Goal: Information Seeking & Learning: Check status

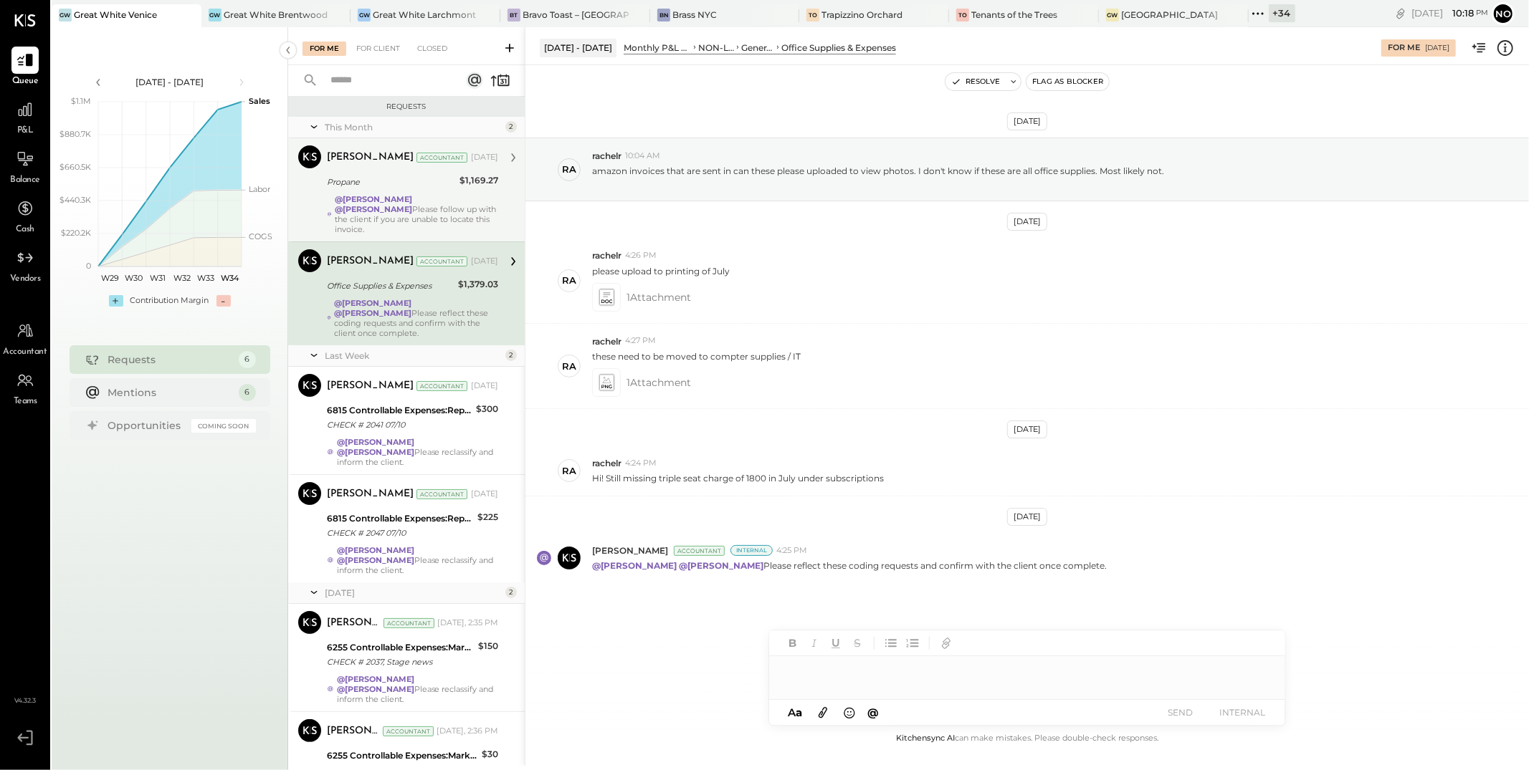
click at [399, 200] on strong "@[PERSON_NAME]" at bounding box center [373, 199] width 77 height 10
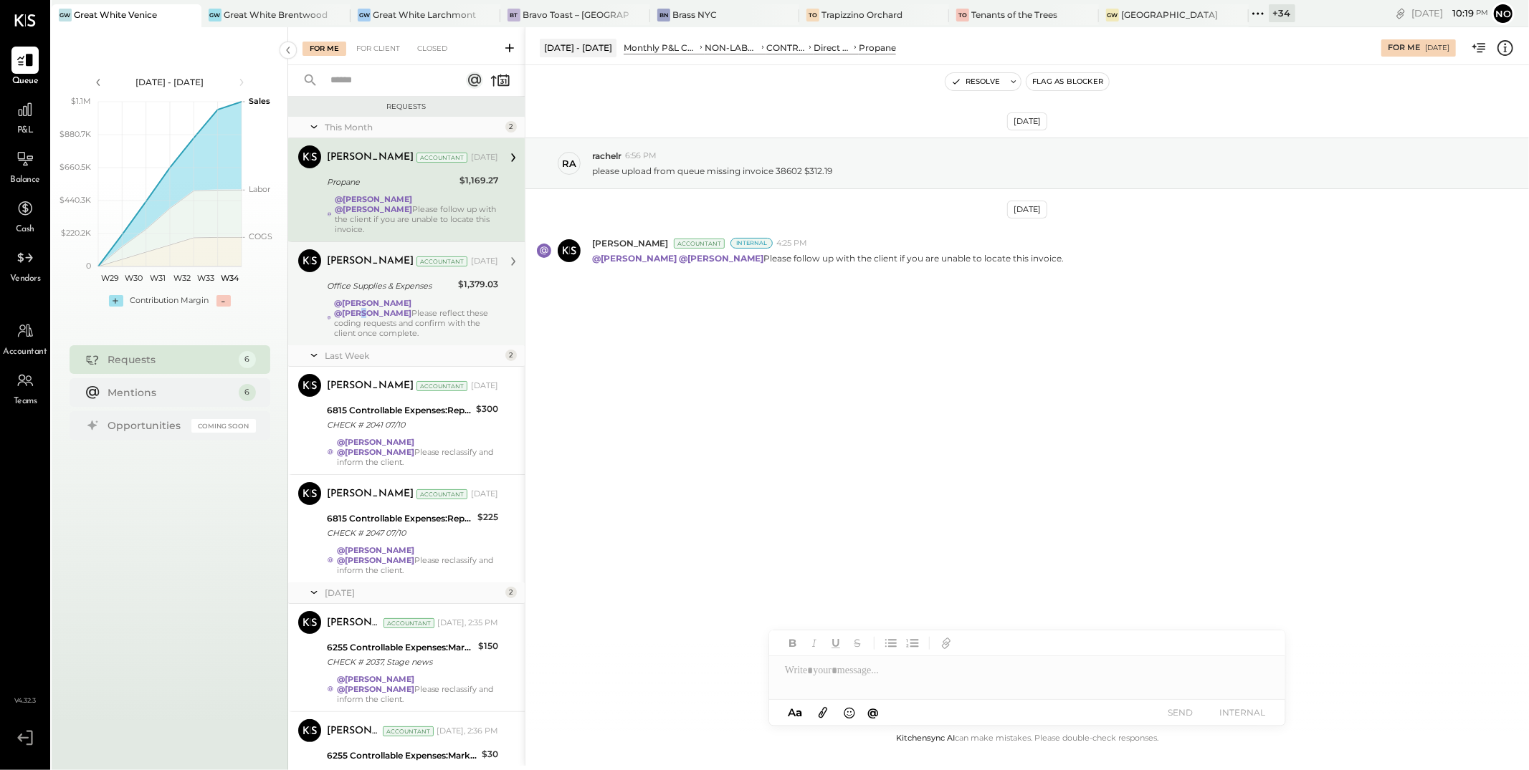
click at [411, 308] on strong "@[PERSON_NAME]" at bounding box center [372, 313] width 77 height 10
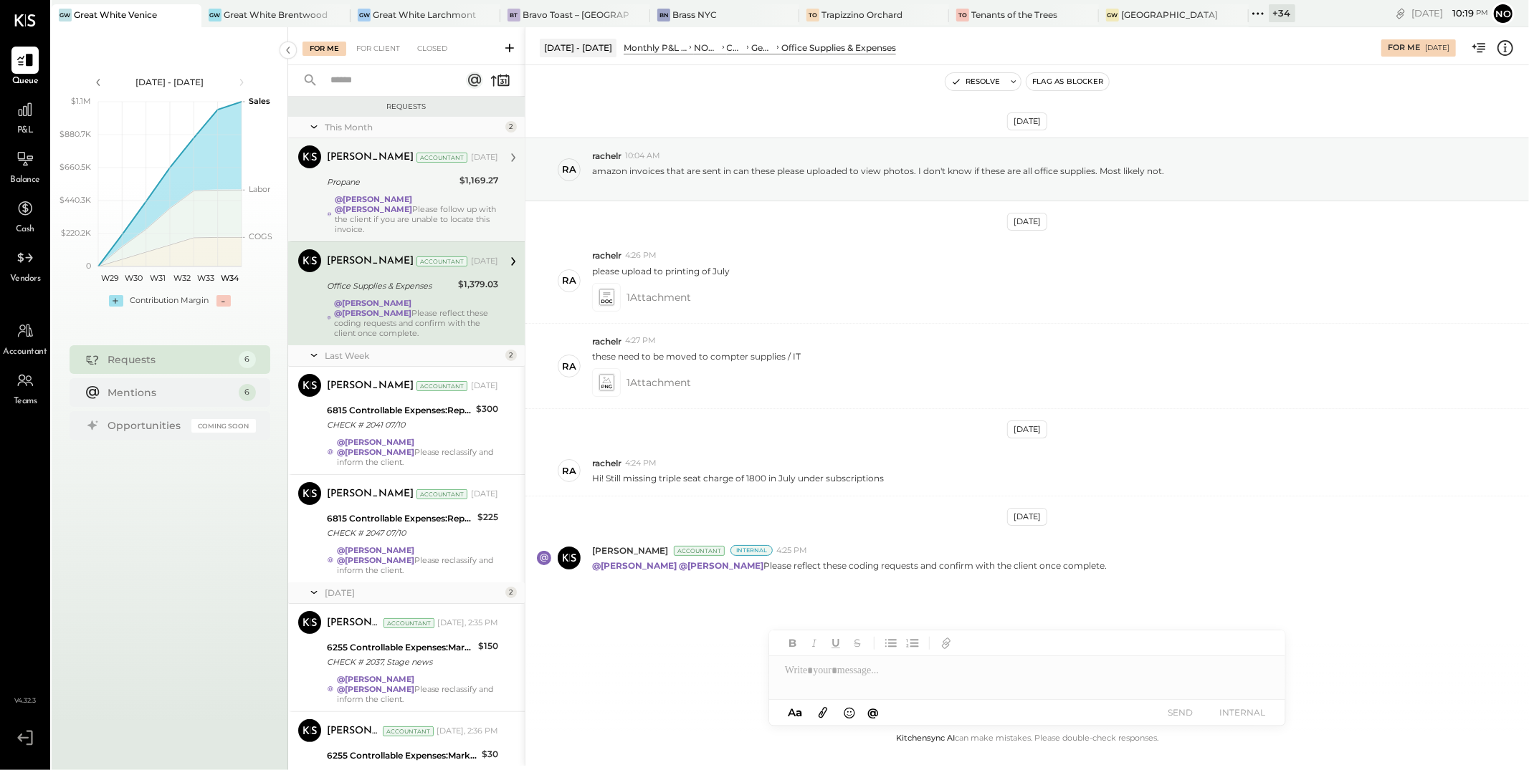
click at [417, 215] on div "@[PERSON_NAME] @[PERSON_NAME] Please follow up with the client if you are unabl…" at bounding box center [416, 214] width 163 height 40
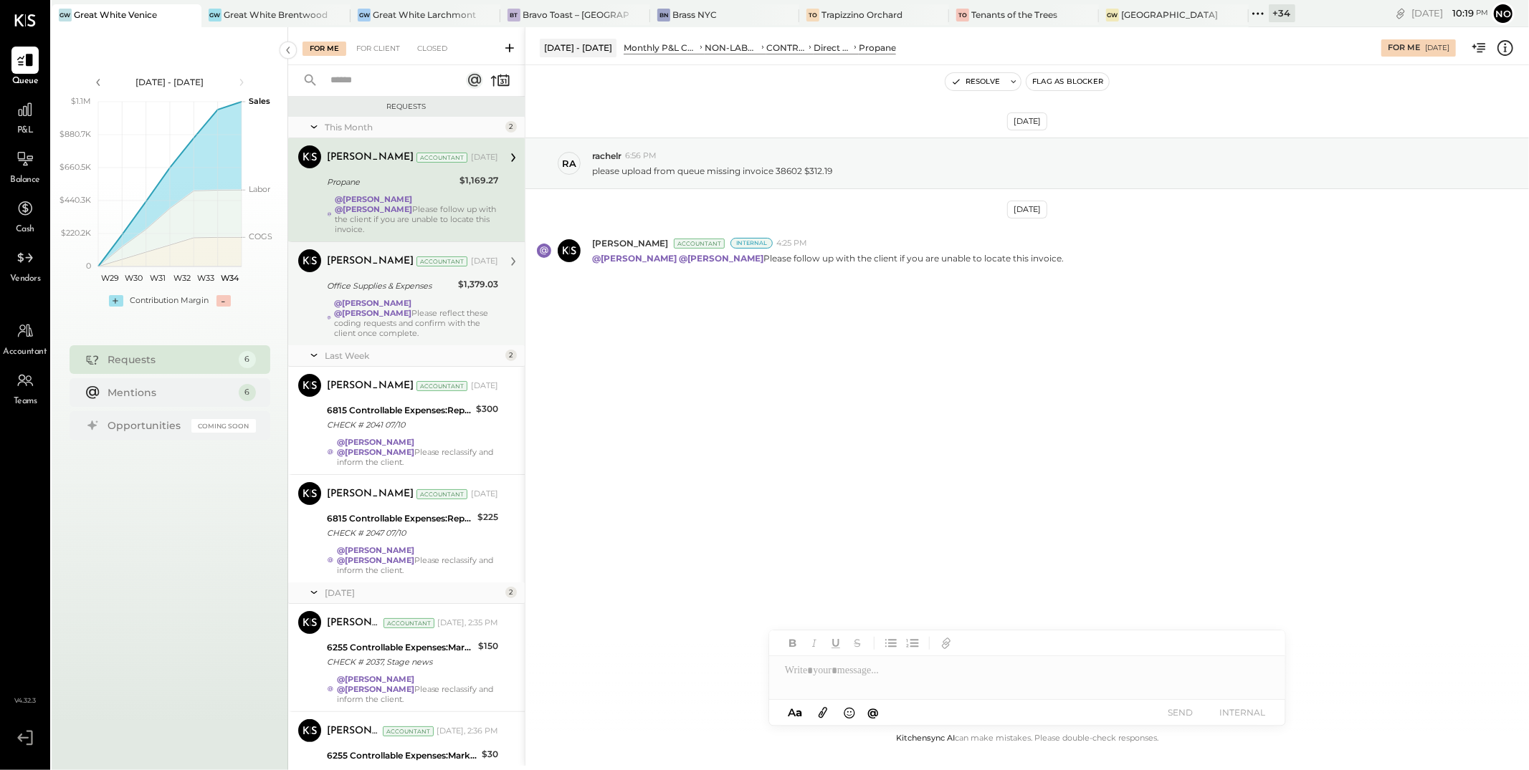
click at [411, 308] on strong "@[PERSON_NAME]" at bounding box center [372, 313] width 77 height 10
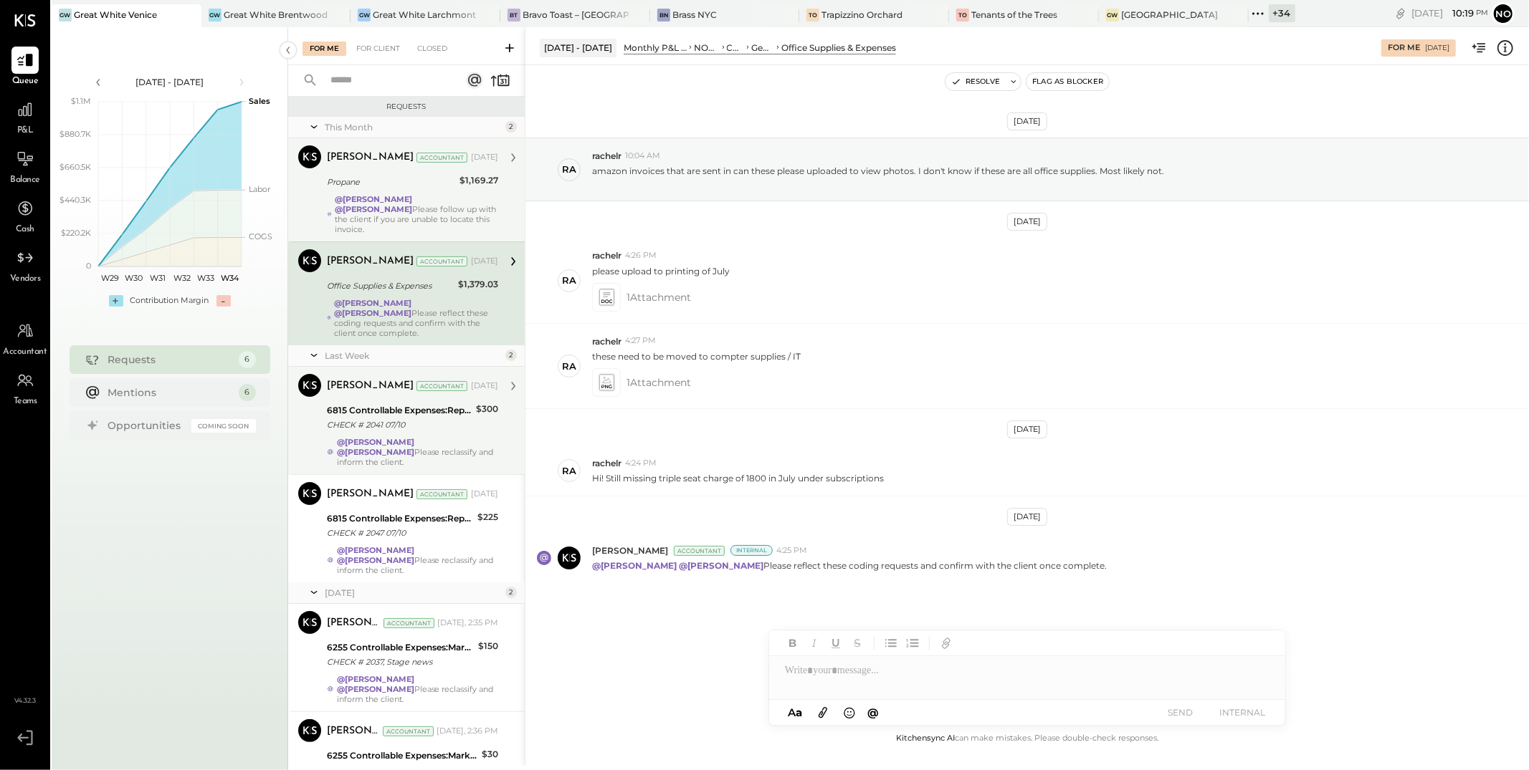
click at [406, 437] on strong "@[PERSON_NAME]" at bounding box center [375, 442] width 77 height 10
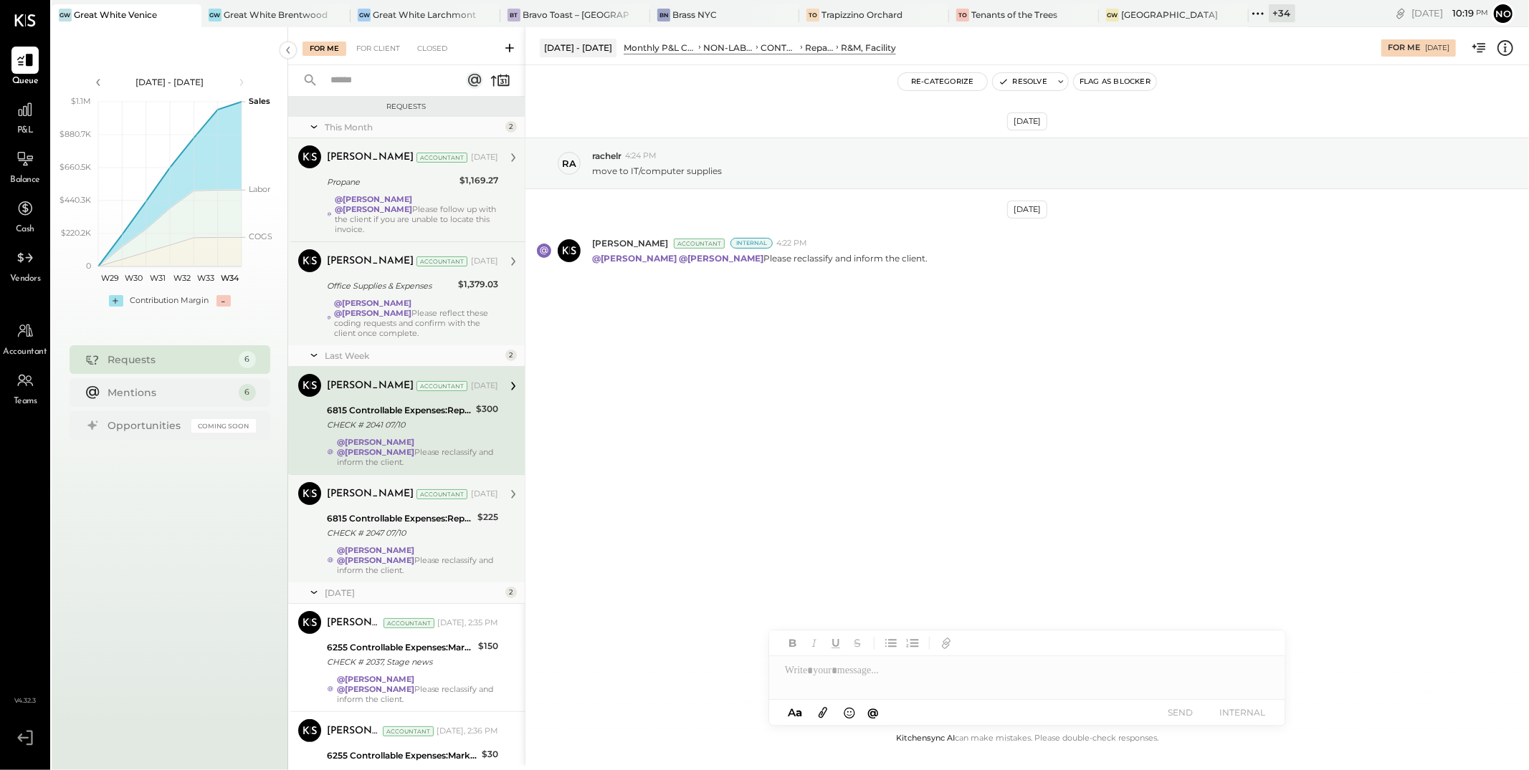
click at [406, 526] on div "CHECK # 2047 07/10" at bounding box center [400, 533] width 146 height 14
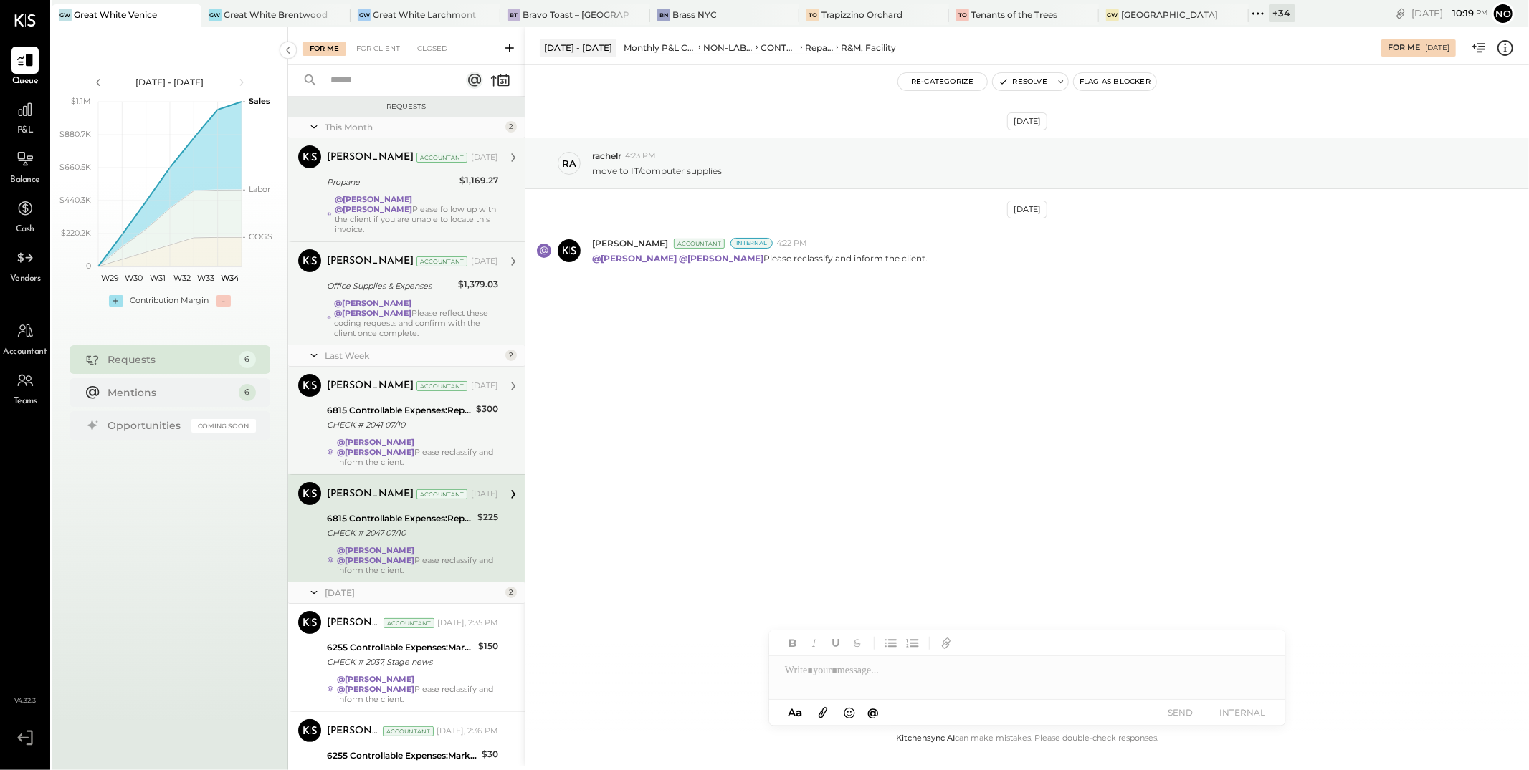
scroll to position [77, 0]
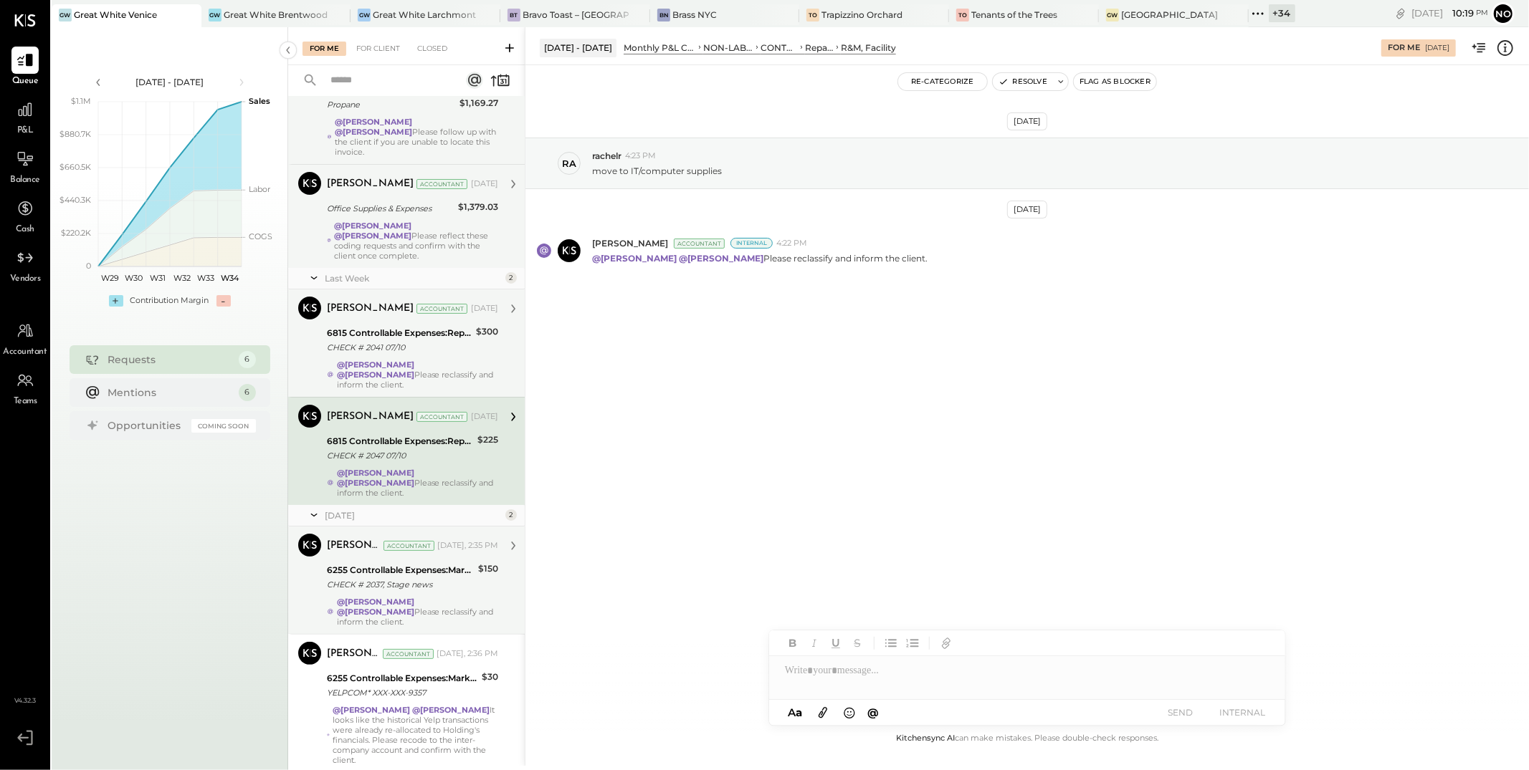
click at [398, 578] on div "CHECK # 2037, Stage news" at bounding box center [400, 585] width 147 height 14
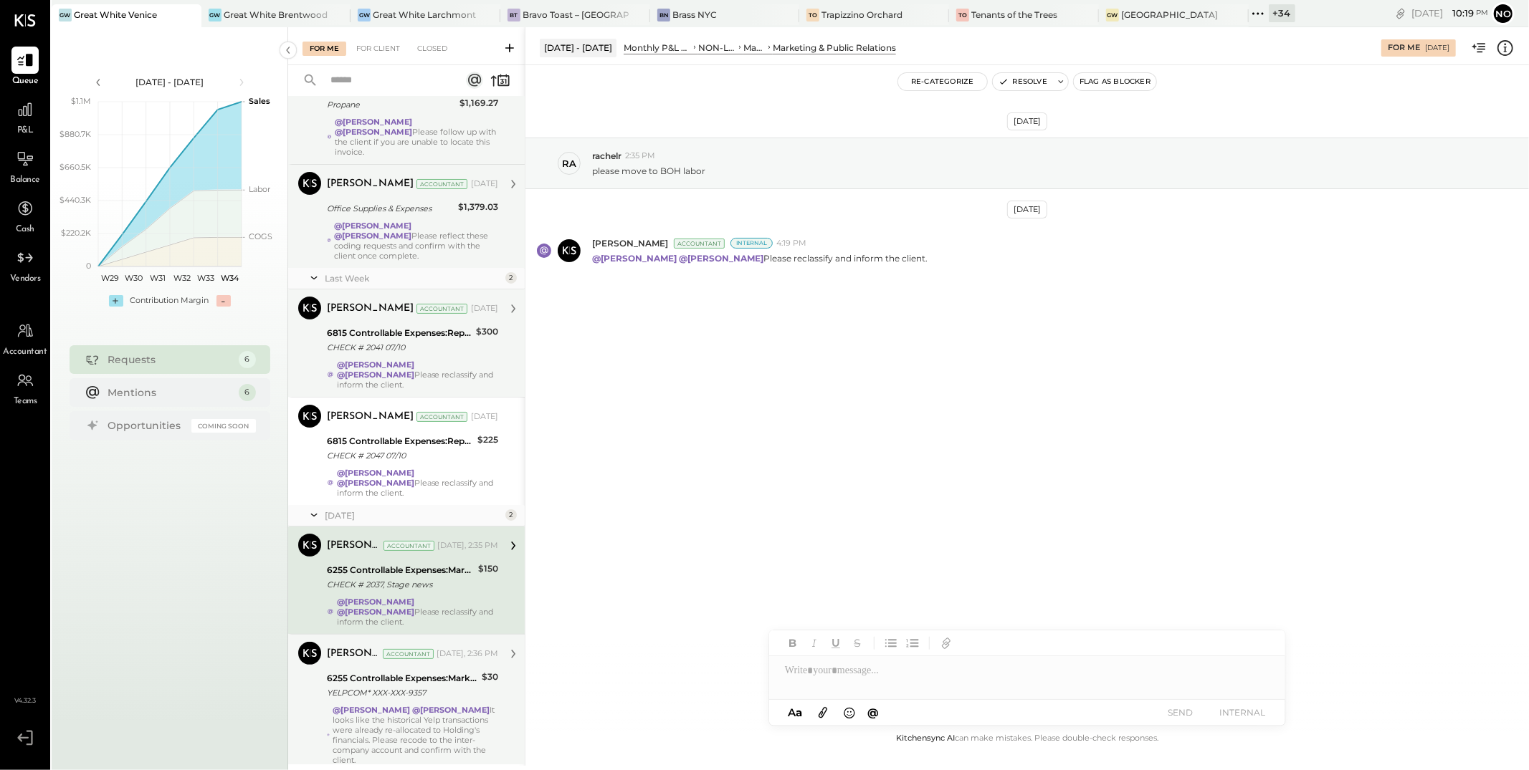
click at [422, 652] on div "[PERSON_NAME] Accountant [DATE], 2:36 PM 6255 Controllable Expenses:Marketing &…" at bounding box center [412, 703] width 171 height 123
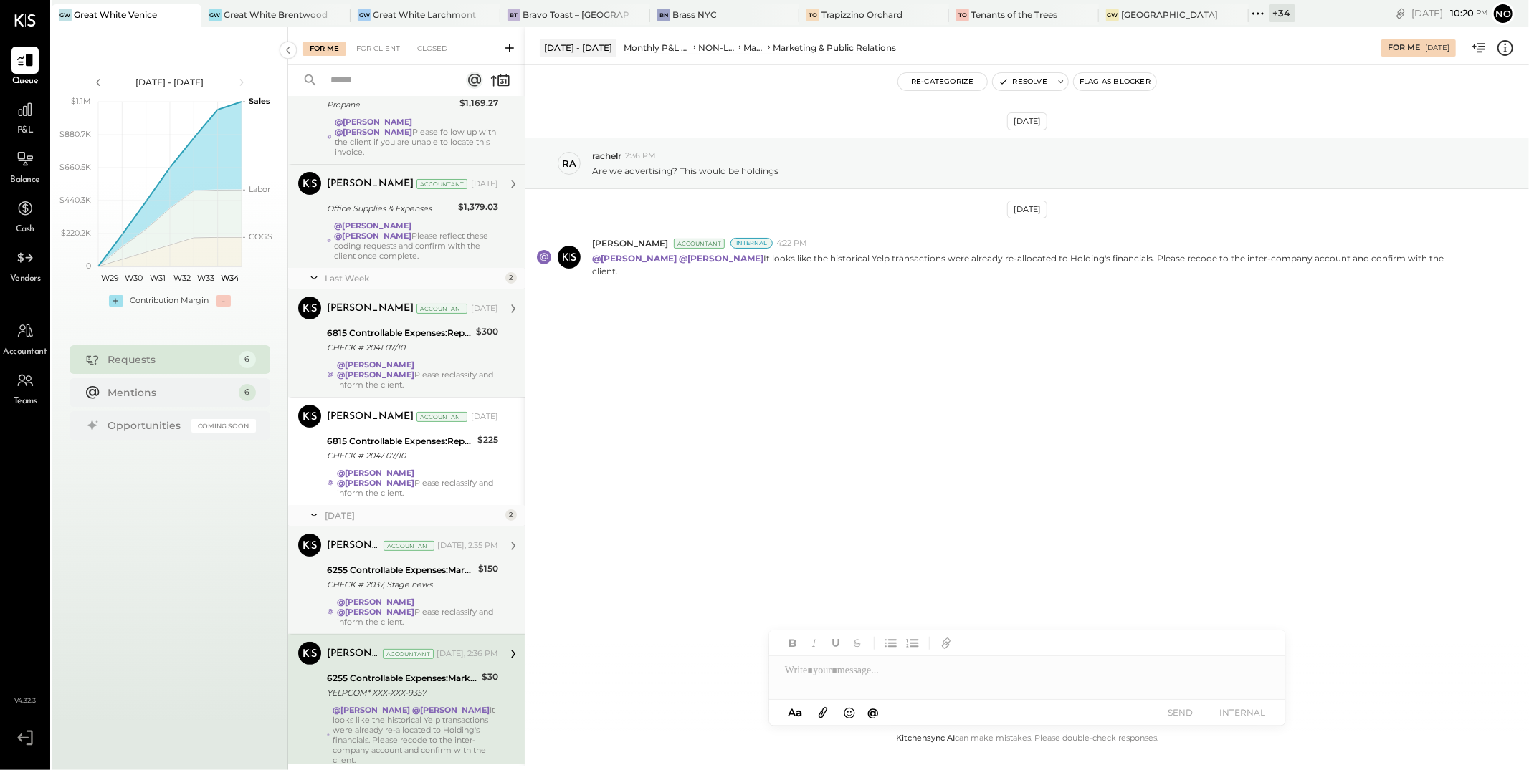
click at [413, 578] on div "CHECK # 2037, Stage news" at bounding box center [400, 585] width 147 height 14
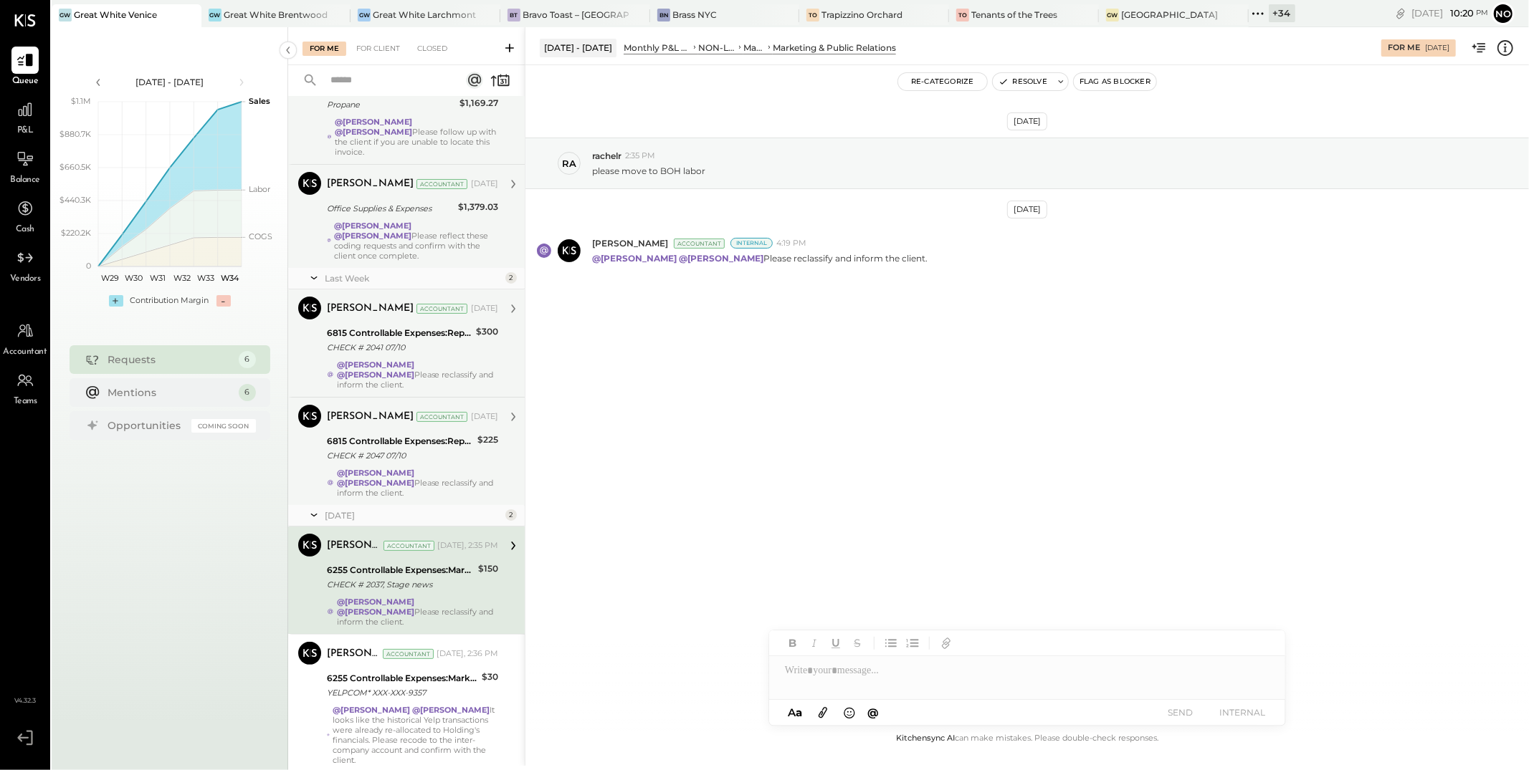
click at [416, 449] on div "CHECK # 2047 07/10" at bounding box center [400, 456] width 146 height 14
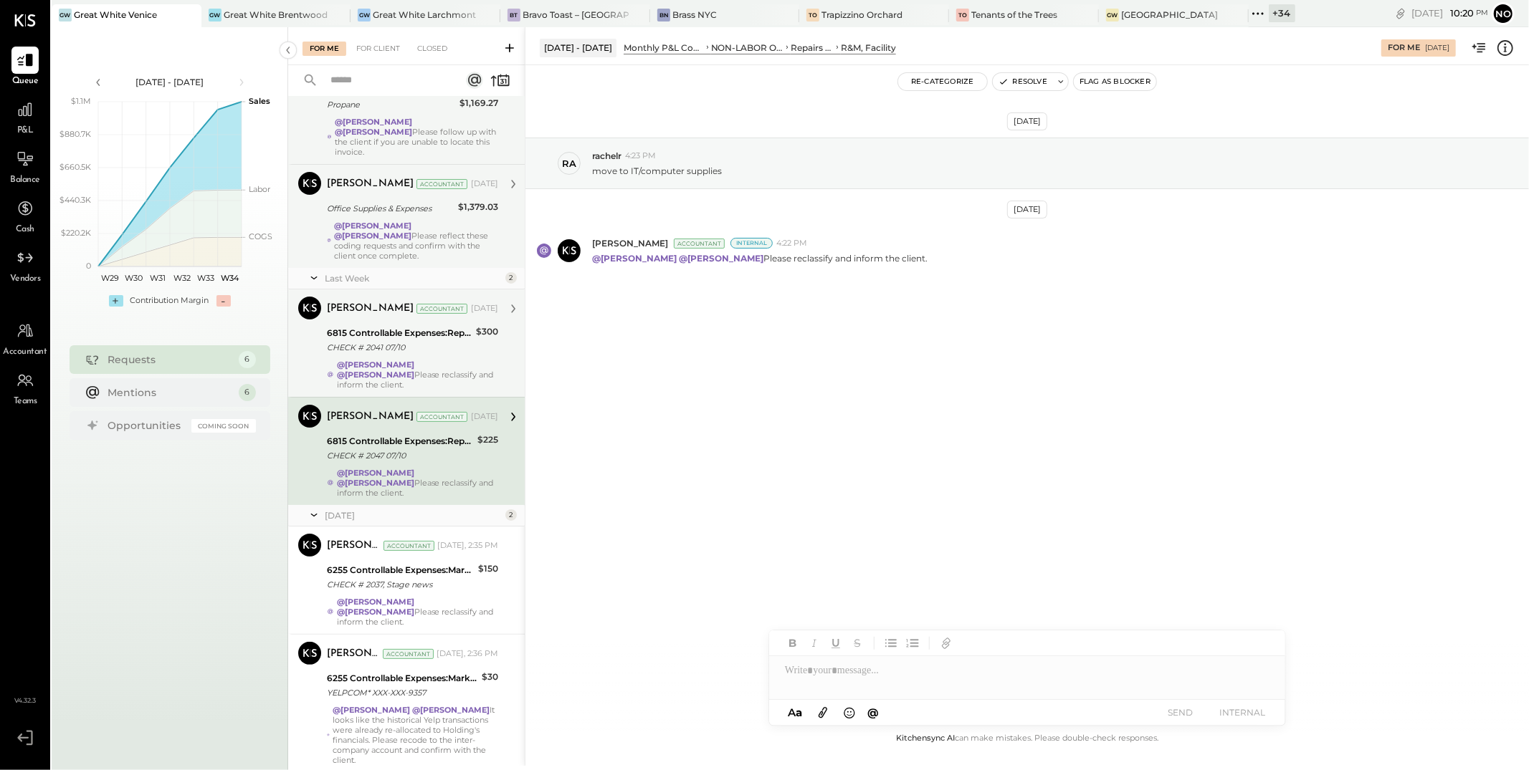
click at [418, 340] on div "CHECK # 2041 07/10" at bounding box center [399, 347] width 145 height 14
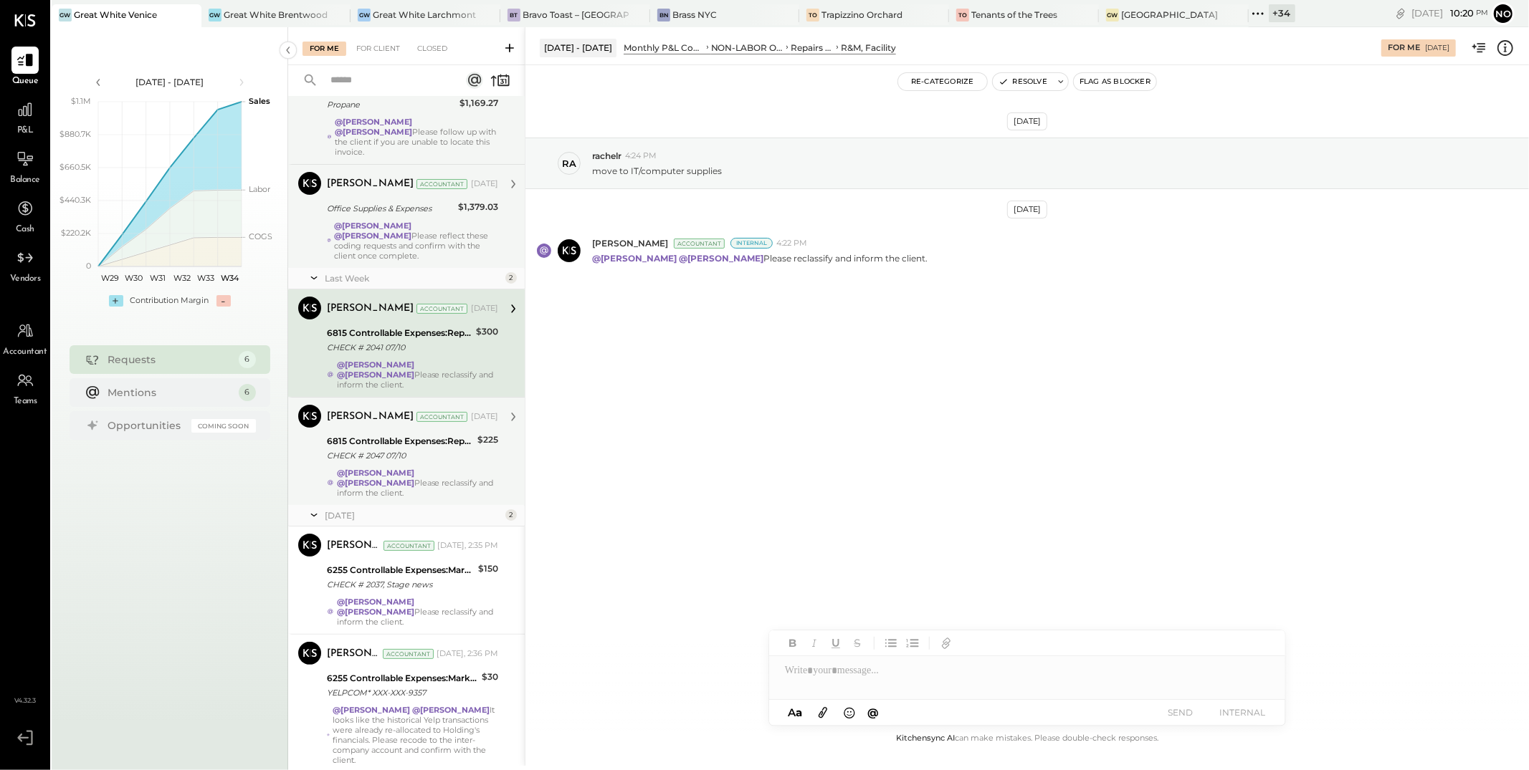
click at [426, 433] on div "6815 Controllable Expenses:Repairs & Maintenance:R&M, Facility CHECK # 2047 07/…" at bounding box center [400, 449] width 146 height 32
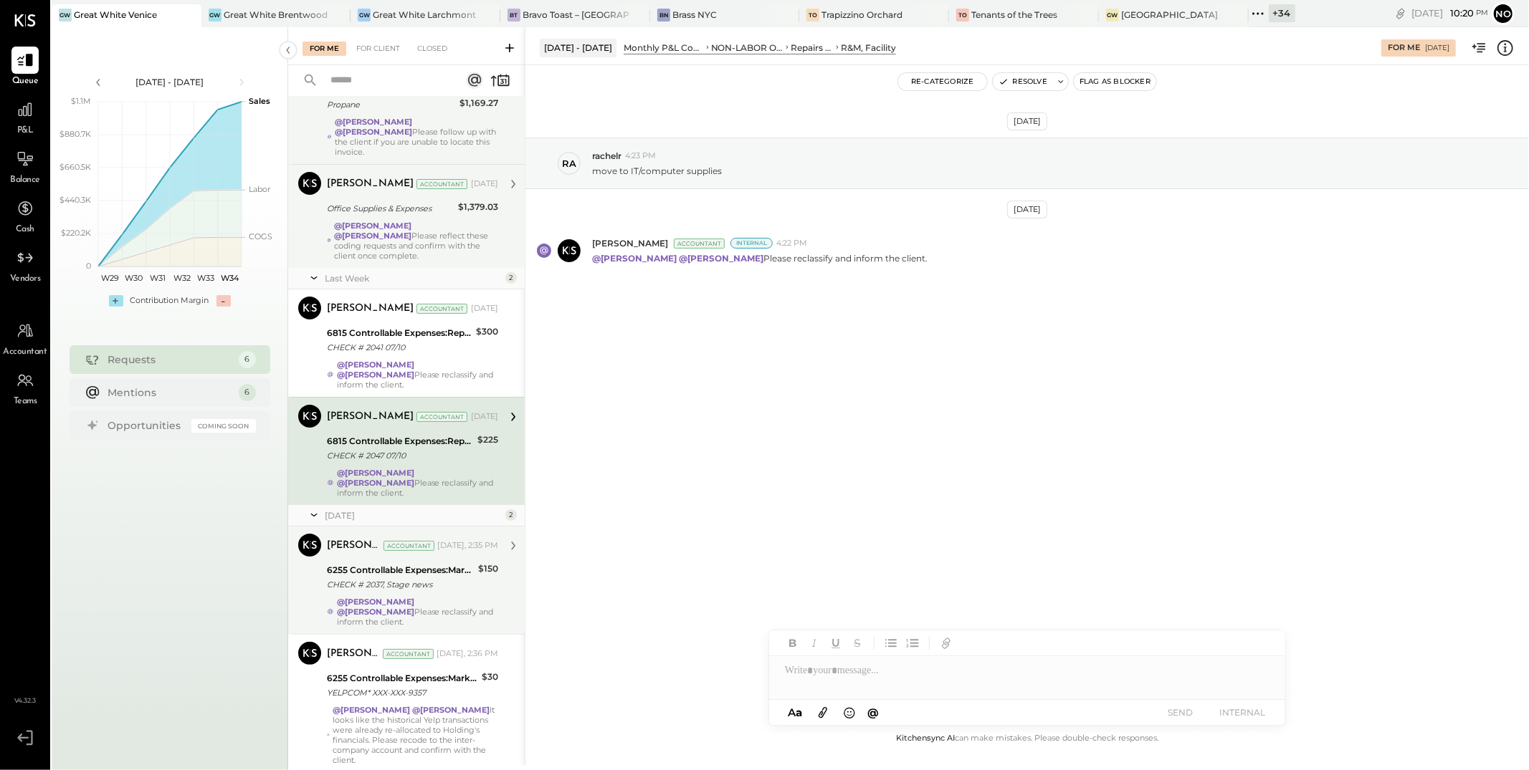
click at [427, 563] on div "6255 Controllable Expenses:Marketing & Advertising:Marketing & Public Relations" at bounding box center [400, 570] width 147 height 14
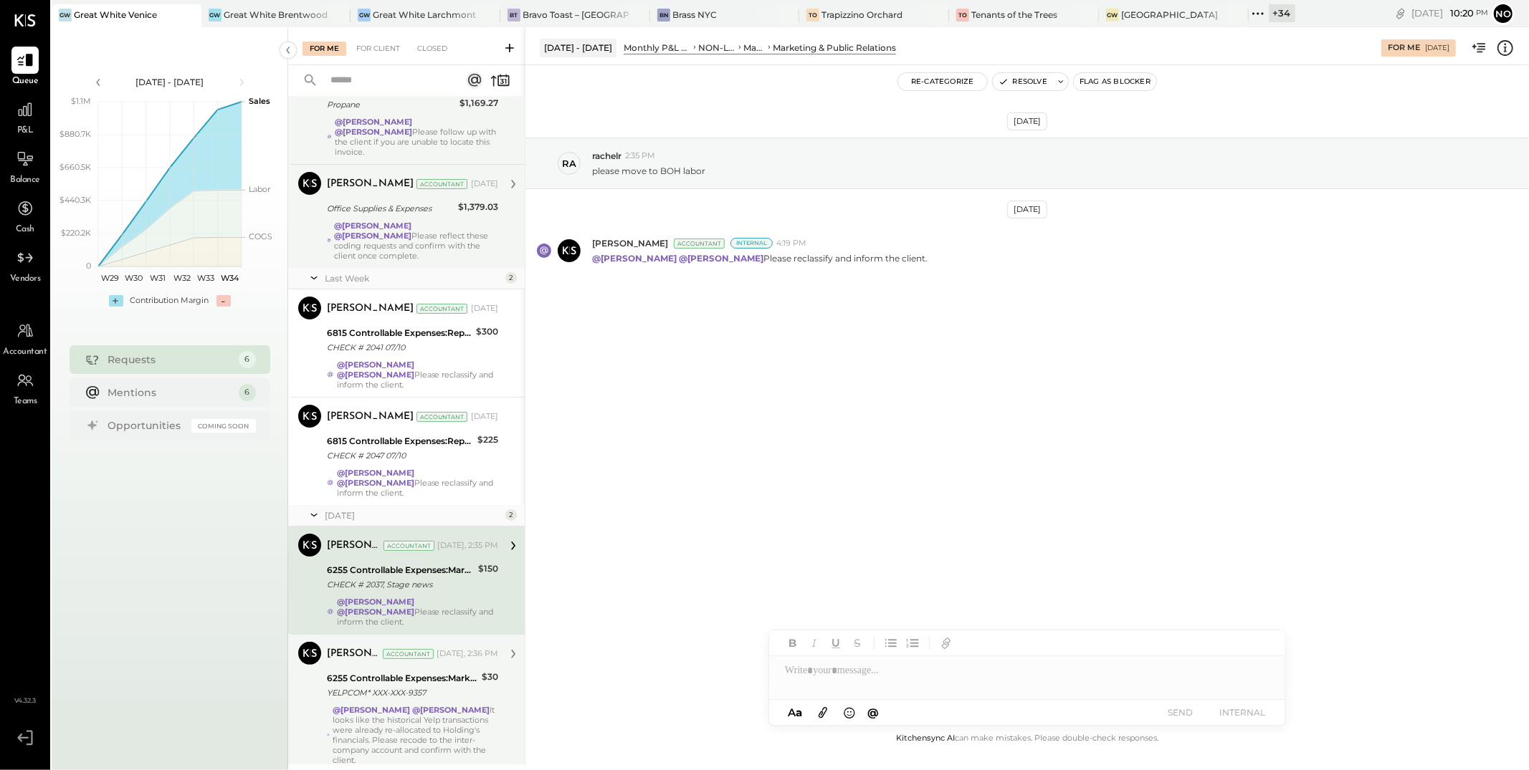
click at [421, 671] on div "6255 Controllable Expenses:Marketing & Advertising:Marketing & Public Relations" at bounding box center [402, 678] width 150 height 14
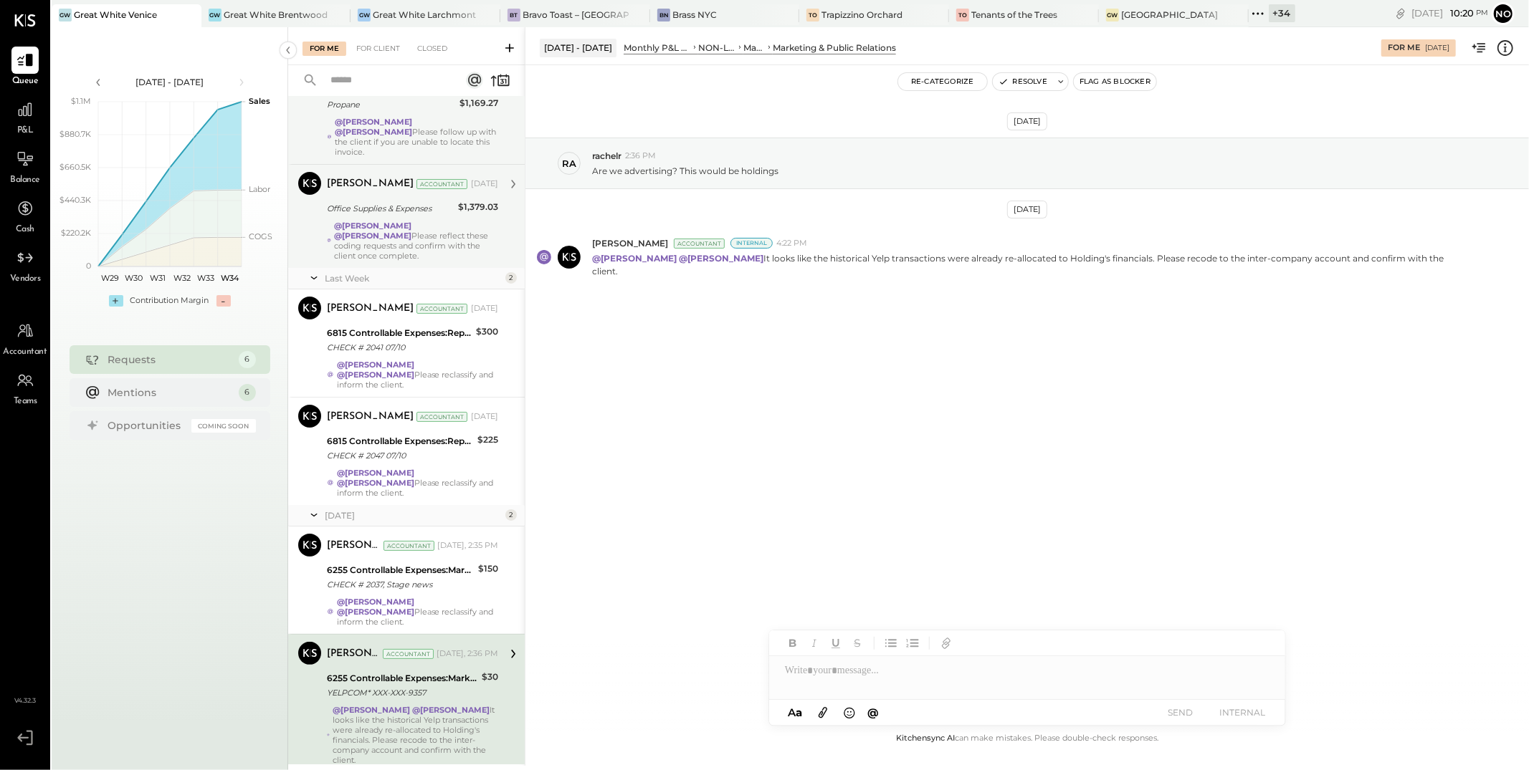
click at [375, 209] on div "[PERSON_NAME] Accountant [DATE] Office Supplies & Expenses $1,379.03 @[PERSON_N…" at bounding box center [412, 216] width 171 height 89
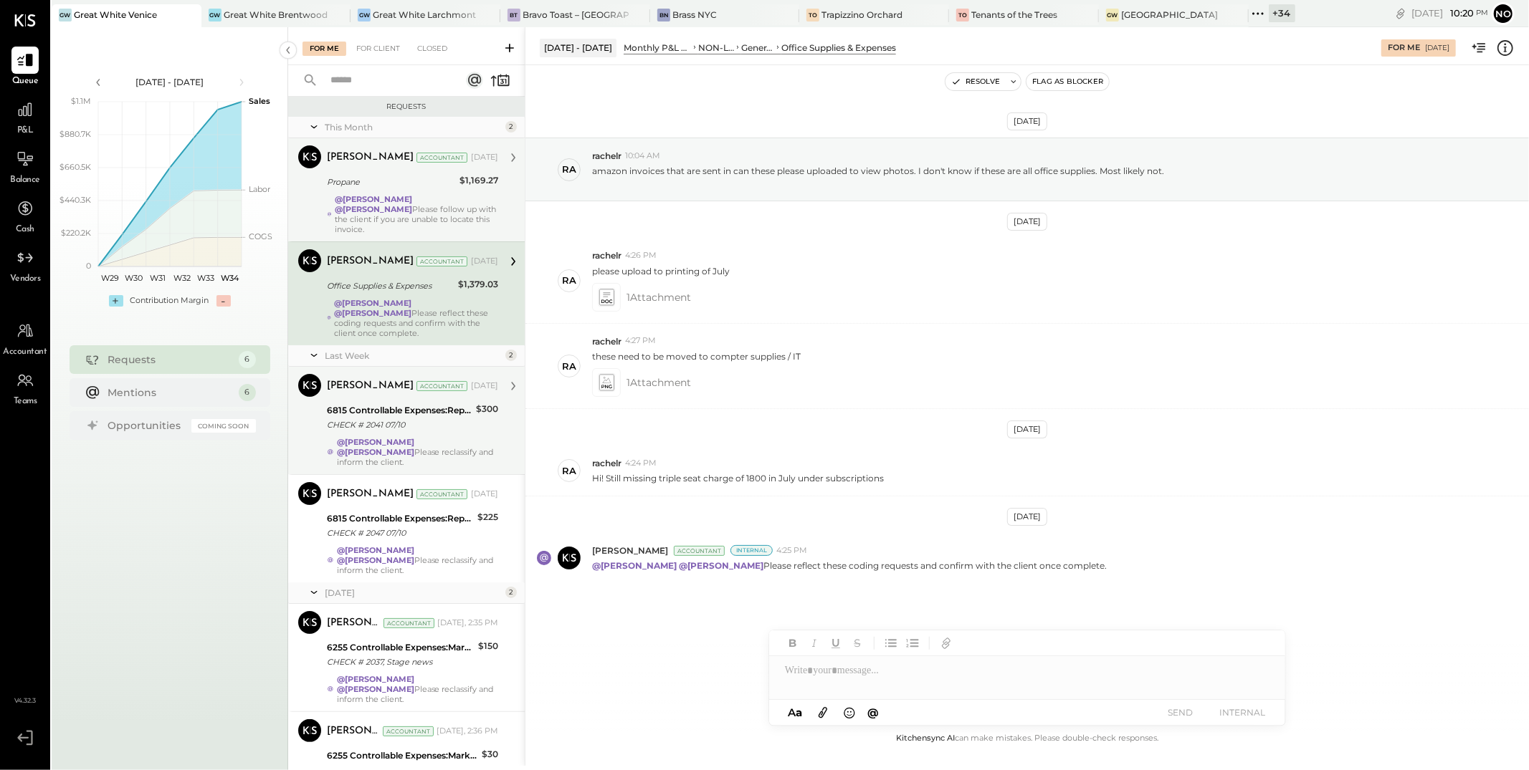
click at [379, 418] on div "CHECK # 2041 07/10" at bounding box center [399, 425] width 145 height 14
